Goal: Check status: Check status

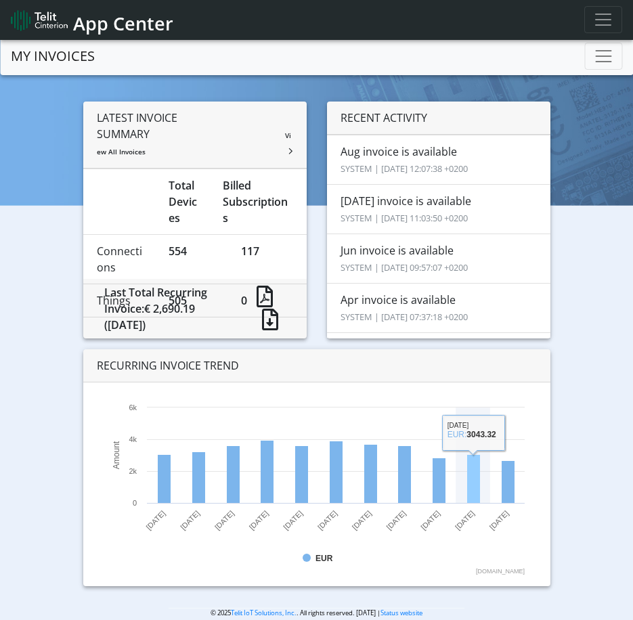
click at [467, 471] on rect at bounding box center [473, 479] width 13 height 49
click at [602, 55] on span "Toggle navigation" at bounding box center [603, 56] width 20 height 20
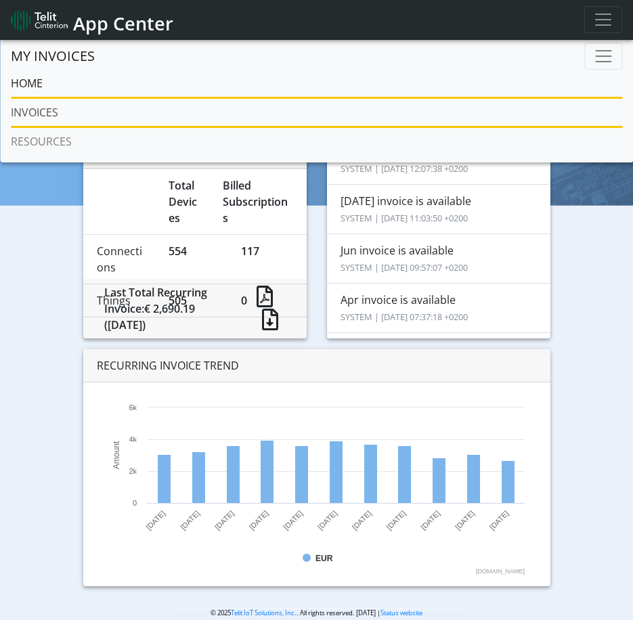
click at [35, 114] on link "INVOICES" at bounding box center [316, 112] width 611 height 27
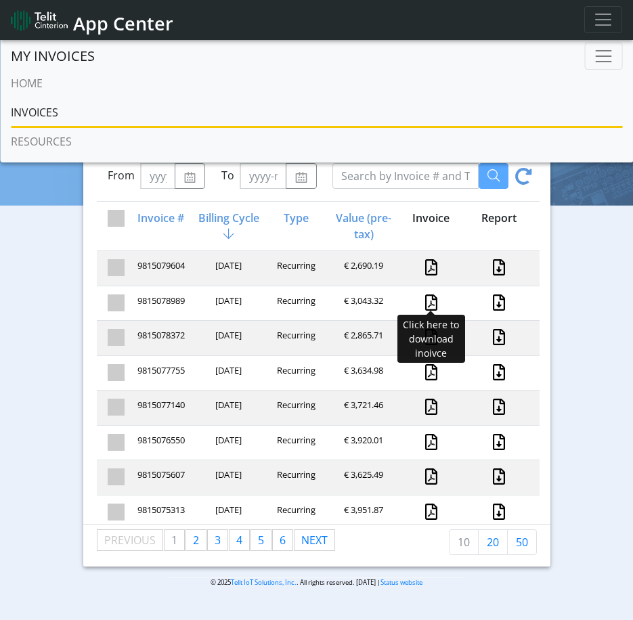
click at [425, 298] on link at bounding box center [431, 302] width 12 height 16
click at [287, 239] on div "Type" at bounding box center [295, 226] width 68 height 32
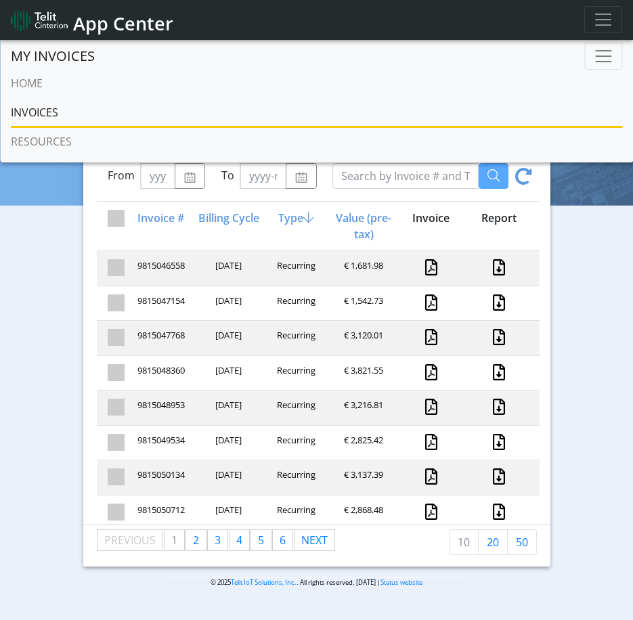
click at [241, 219] on div "Billing Cycle" at bounding box center [228, 226] width 68 height 32
click at [425, 267] on link at bounding box center [431, 267] width 12 height 16
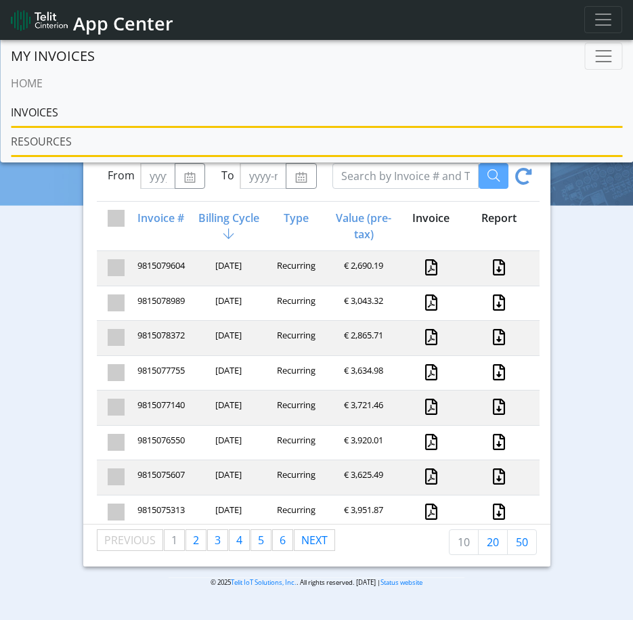
click at [38, 141] on link "RESOURCES" at bounding box center [316, 141] width 611 height 27
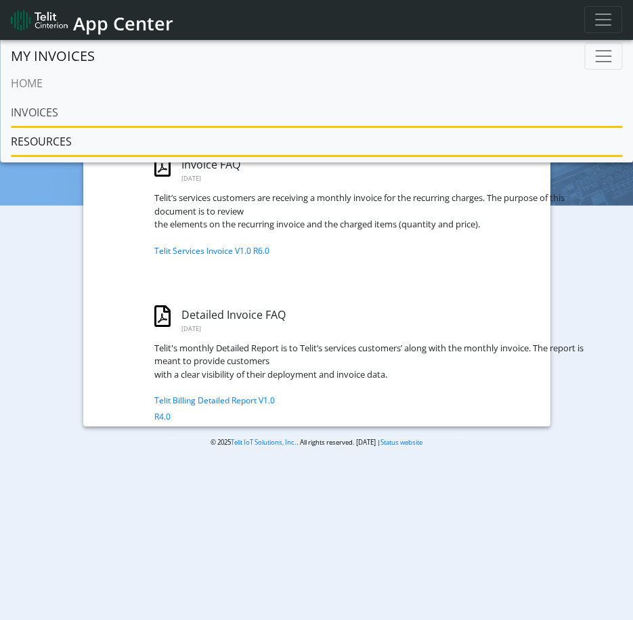
click at [51, 112] on link "INVOICES" at bounding box center [316, 112] width 611 height 27
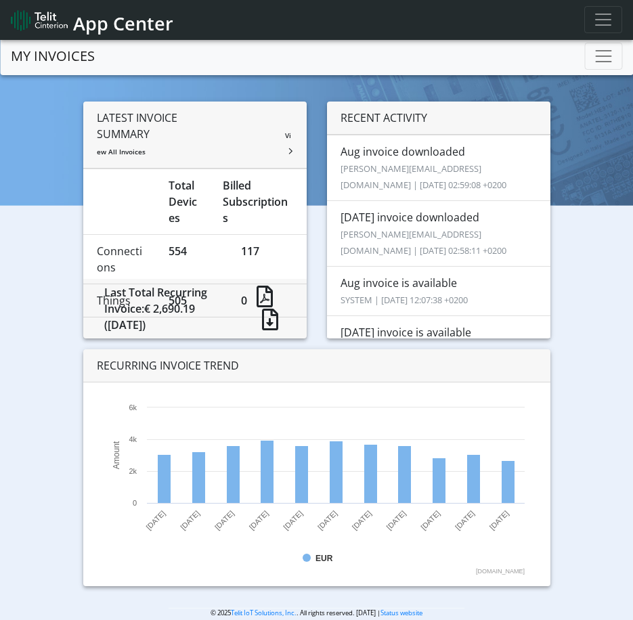
click at [64, 55] on link "MY INVOICES" at bounding box center [53, 56] width 84 height 27
click at [604, 61] on span "Toggle navigation" at bounding box center [603, 56] width 20 height 20
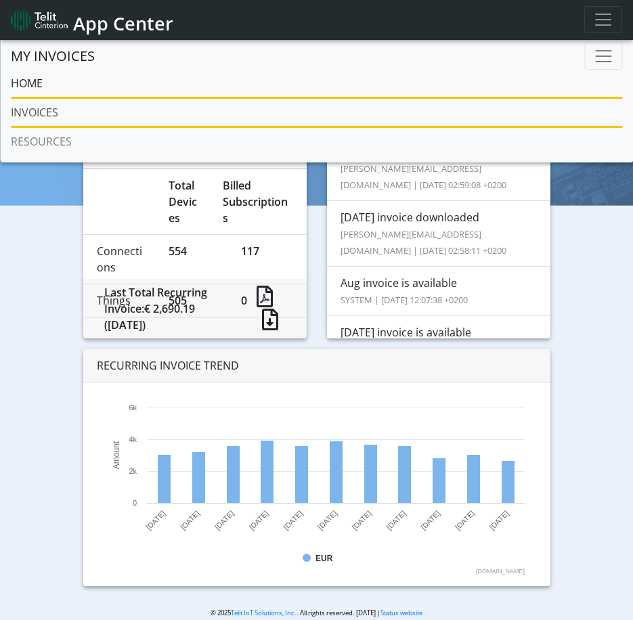
click at [33, 107] on link "INVOICES" at bounding box center [316, 112] width 611 height 27
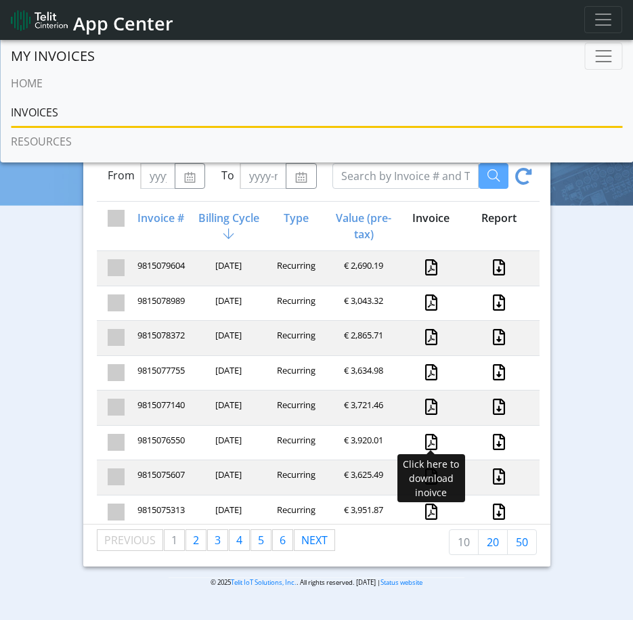
click at [425, 439] on link at bounding box center [431, 442] width 12 height 16
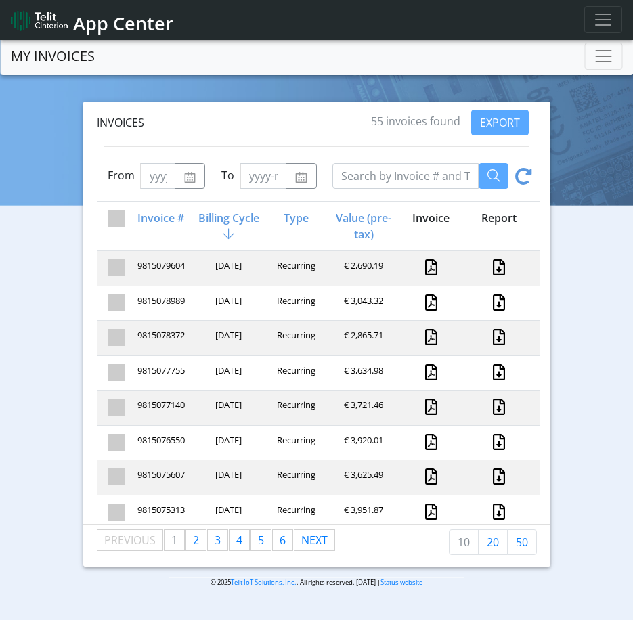
drag, startPoint x: 246, startPoint y: 265, endPoint x: 212, endPoint y: 257, distance: 35.5
click at [212, 257] on div "9815079604 [DATE] Recurring € 2,690.19" at bounding box center [318, 267] width 443 height 35
click at [47, 60] on link "MY INVOICES" at bounding box center [53, 56] width 84 height 27
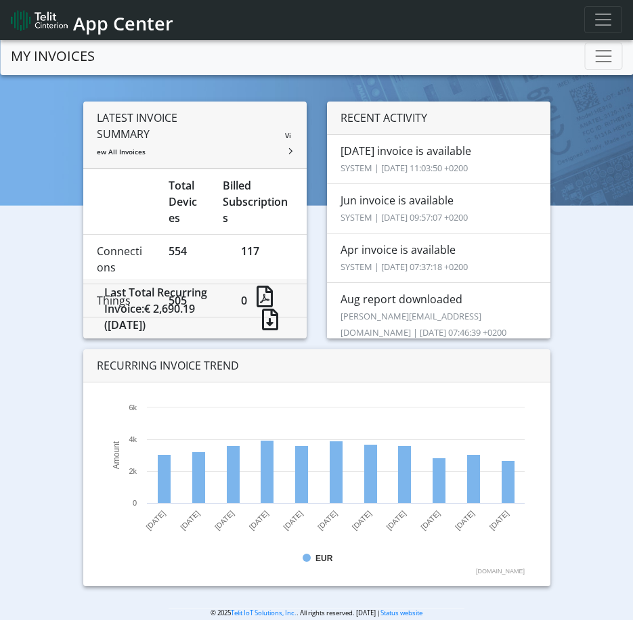
scroll to position [271, 0]
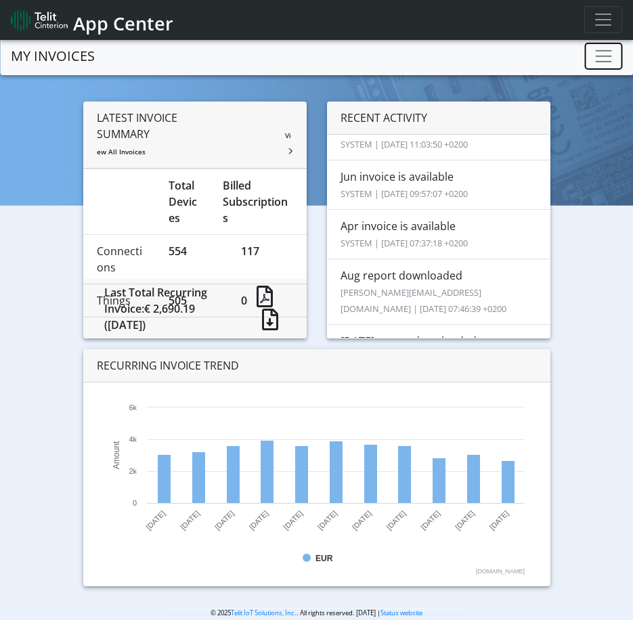
click at [600, 61] on span "Toggle navigation" at bounding box center [603, 56] width 20 height 20
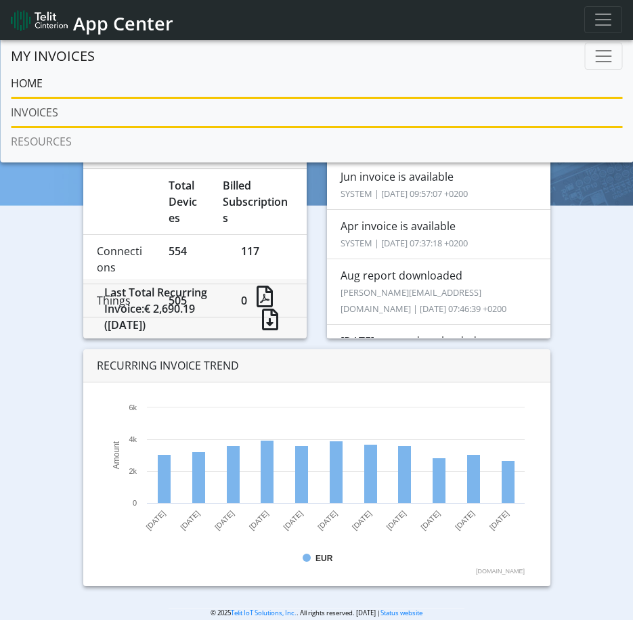
click at [26, 112] on link "INVOICES" at bounding box center [316, 112] width 611 height 27
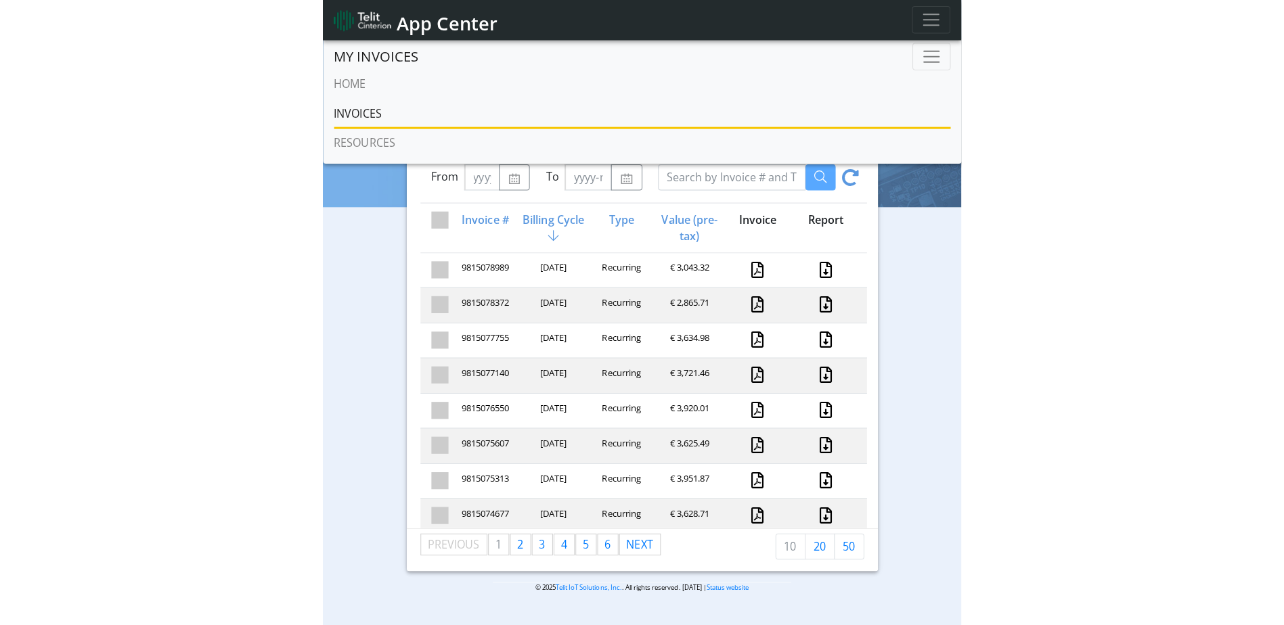
scroll to position [68, 0]
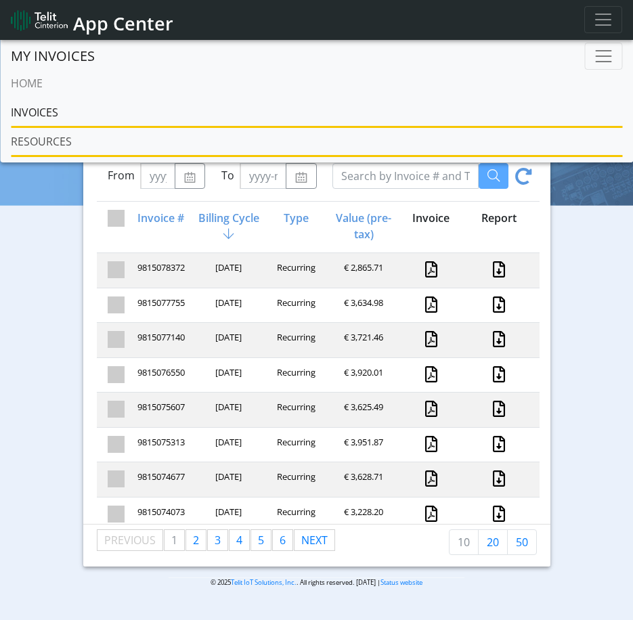
click at [35, 136] on link "RESOURCES" at bounding box center [316, 141] width 611 height 27
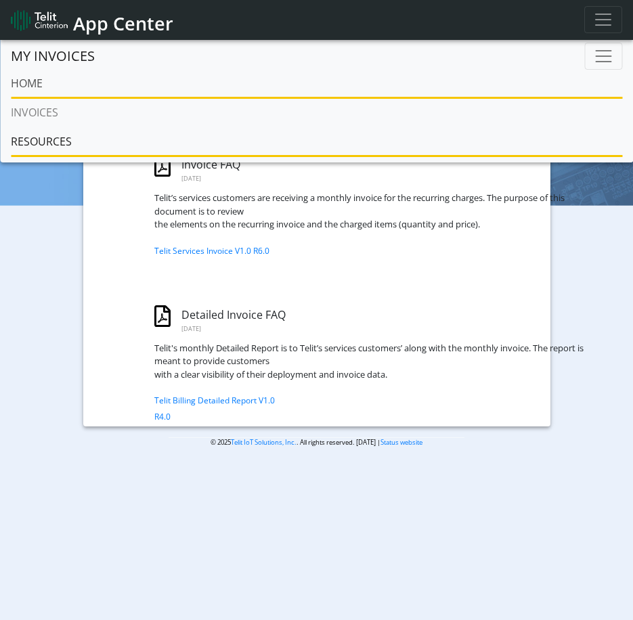
click at [47, 89] on link "Home" at bounding box center [316, 83] width 611 height 27
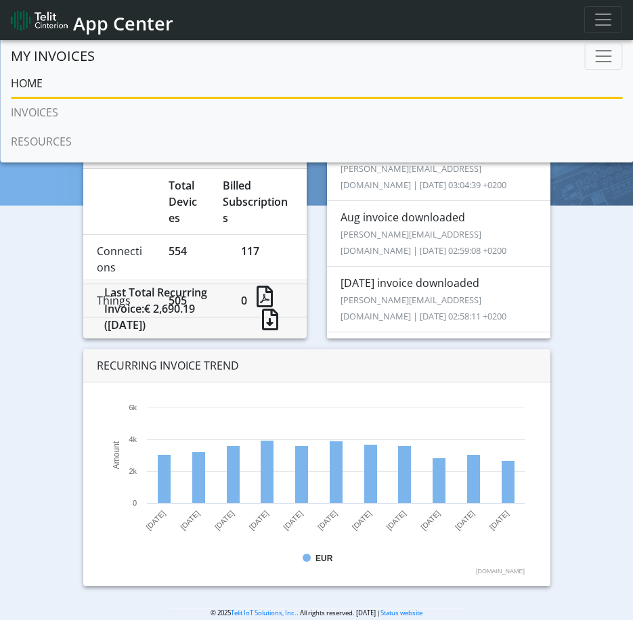
click at [534, 76] on link "Home" at bounding box center [316, 83] width 611 height 27
